Goal: Task Accomplishment & Management: Use online tool/utility

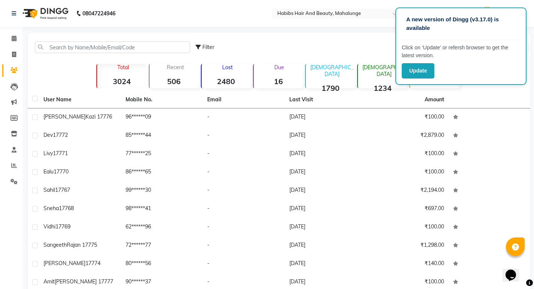
click at [75, 47] on input "text" at bounding box center [112, 48] width 155 height 12
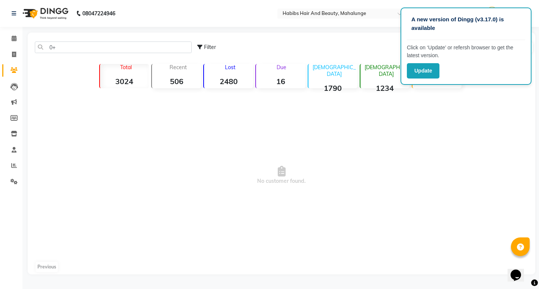
type input "0"
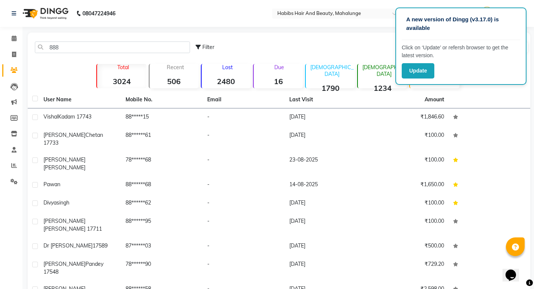
drag, startPoint x: 240, startPoint y: 95, endPoint x: 66, endPoint y: 42, distance: 181.5
click at [66, 42] on input "888" at bounding box center [112, 48] width 155 height 12
click at [68, 47] on input "888" at bounding box center [112, 48] width 155 height 12
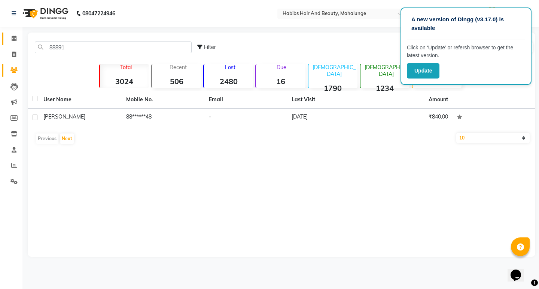
type input "88891"
drag, startPoint x: 14, startPoint y: 33, endPoint x: 278, endPoint y: 247, distance: 339.4
click at [278, 247] on div "88891 Filter Import Add Client Total 3024 Recent 506 Lost 2480 Due 16 [DEMOGRAP…" at bounding box center [282, 145] width 508 height 225
click at [16, 54] on icon at bounding box center [14, 55] width 4 height 6
select select "6328"
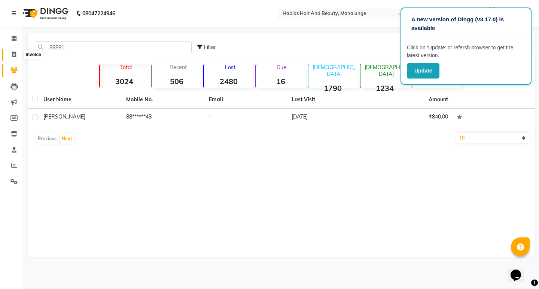
select select "service"
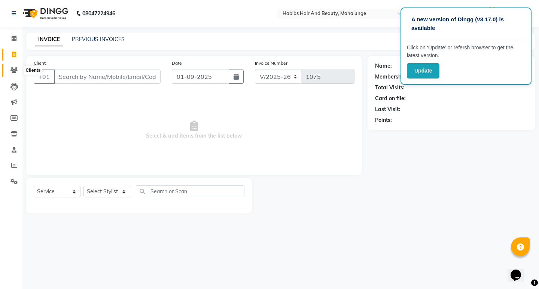
click at [15, 75] on span at bounding box center [13, 70] width 13 height 9
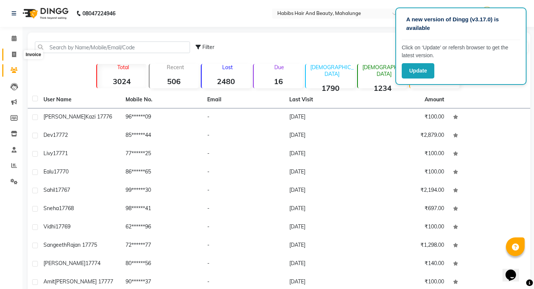
click at [12, 56] on icon at bounding box center [14, 55] width 4 height 6
select select "6328"
select select "service"
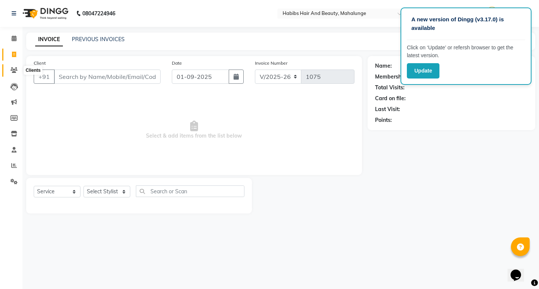
click at [16, 71] on icon at bounding box center [13, 70] width 7 height 6
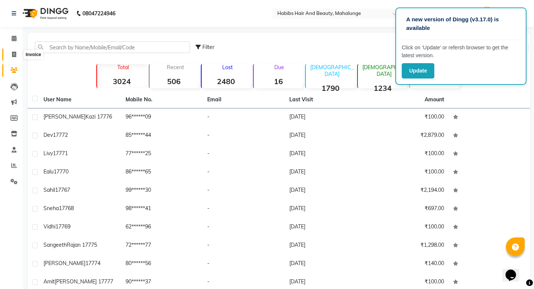
click at [15, 55] on icon at bounding box center [14, 55] width 4 height 6
select select "6328"
select select "service"
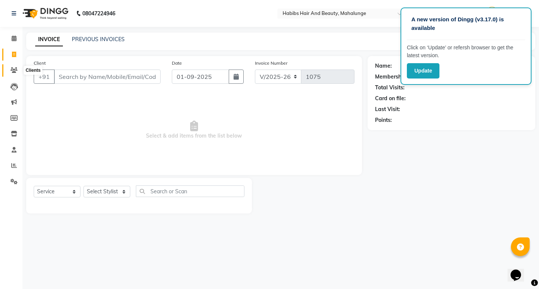
click at [15, 73] on span at bounding box center [13, 70] width 13 height 9
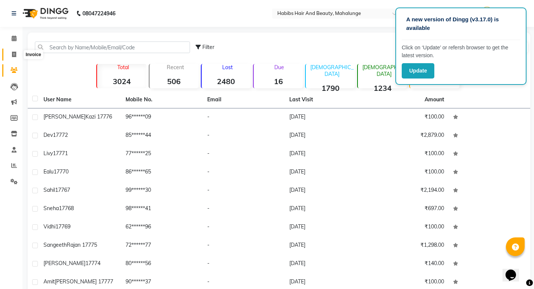
click at [15, 55] on icon at bounding box center [14, 55] width 4 height 6
select select "6328"
select select "service"
